Goal: Transaction & Acquisition: Purchase product/service

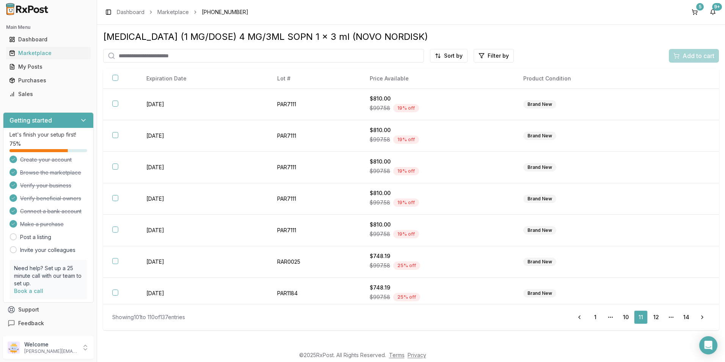
scroll to position [99, 0]
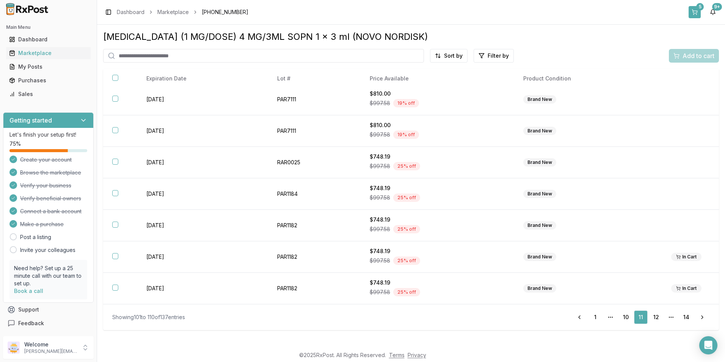
click at [699, 12] on button "5" at bounding box center [695, 12] width 12 height 12
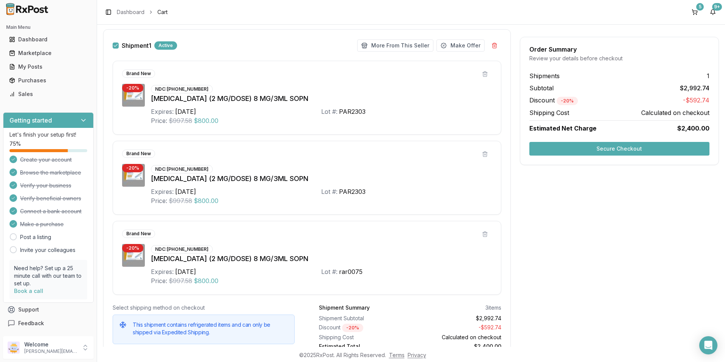
scroll to position [148, 0]
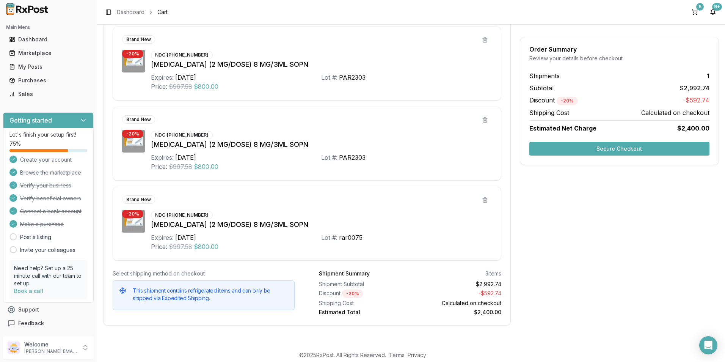
click at [559, 146] on button "Secure Checkout" at bounding box center [619, 149] width 180 height 14
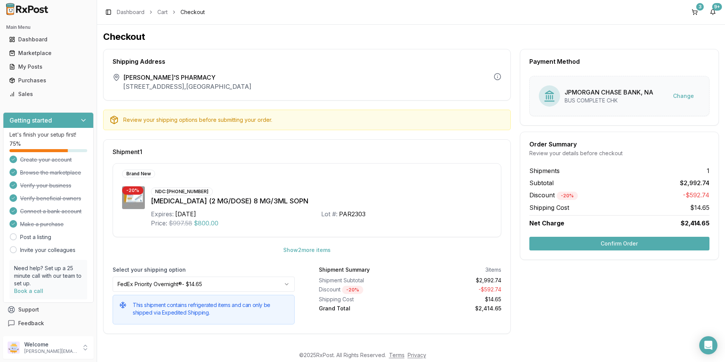
click at [565, 244] on button "Confirm Order" at bounding box center [619, 244] width 180 height 14
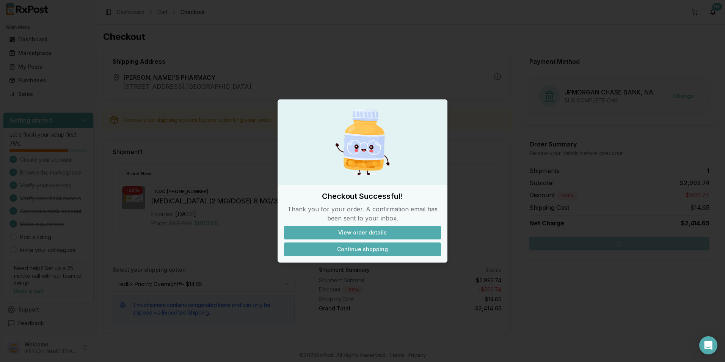
click at [363, 245] on button "Continue shopping" at bounding box center [362, 249] width 157 height 14
